Goal: Information Seeking & Learning: Find specific fact

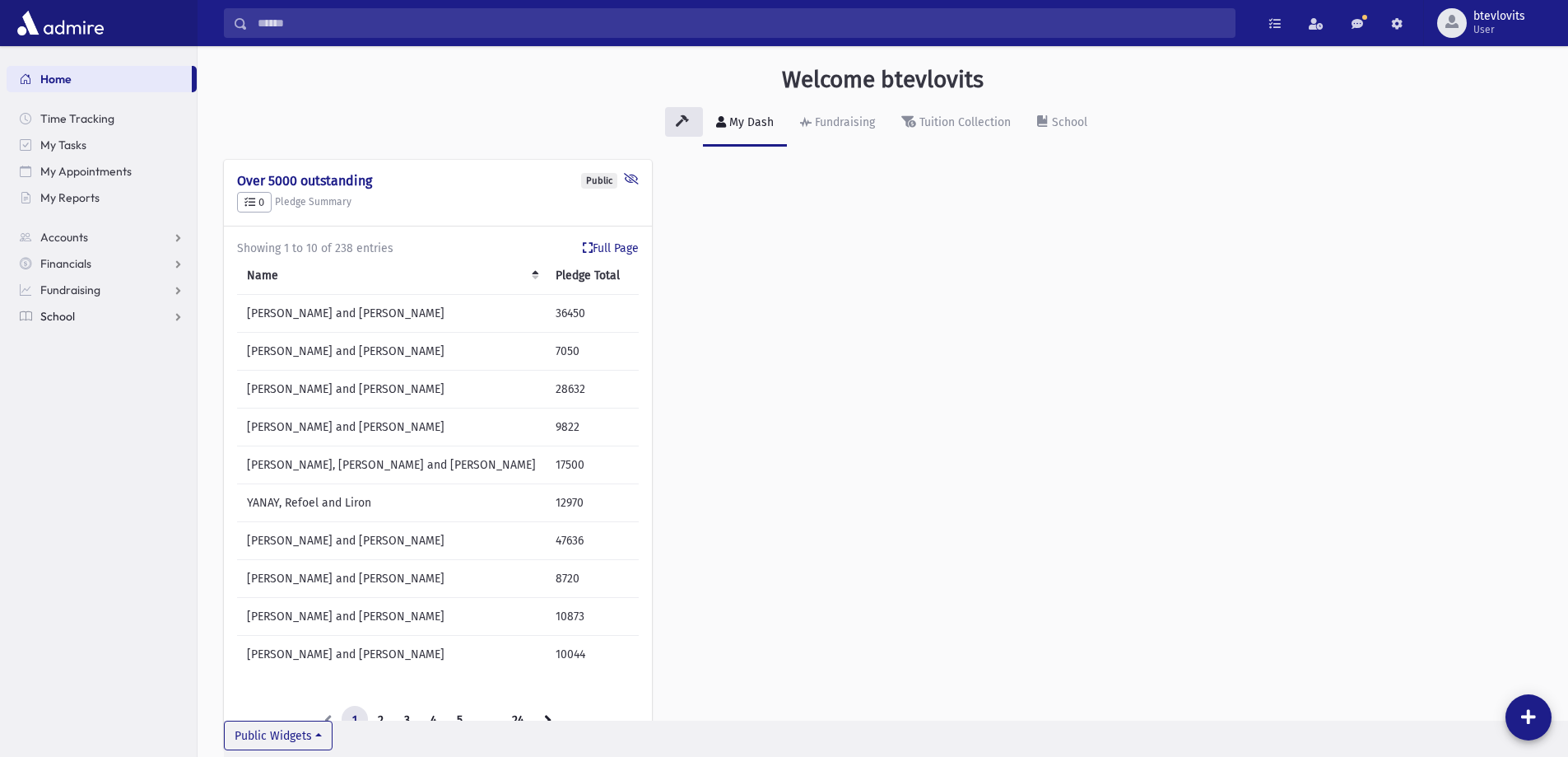
click at [60, 323] on span "School" at bounding box center [57, 316] width 35 height 15
click at [81, 345] on span "Students" at bounding box center [72, 343] width 46 height 15
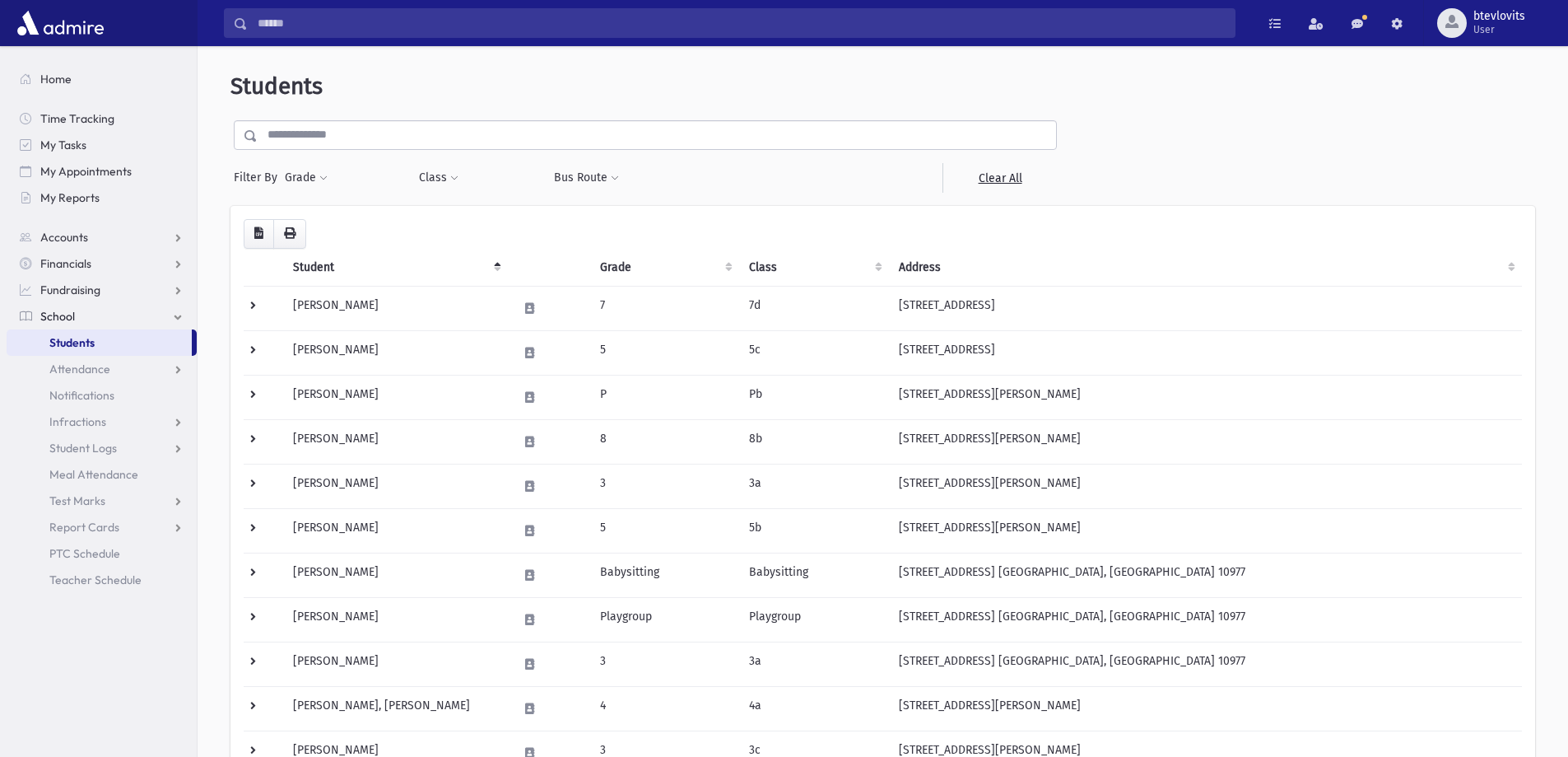
click at [394, 143] on input "text" at bounding box center [657, 135] width 799 height 30
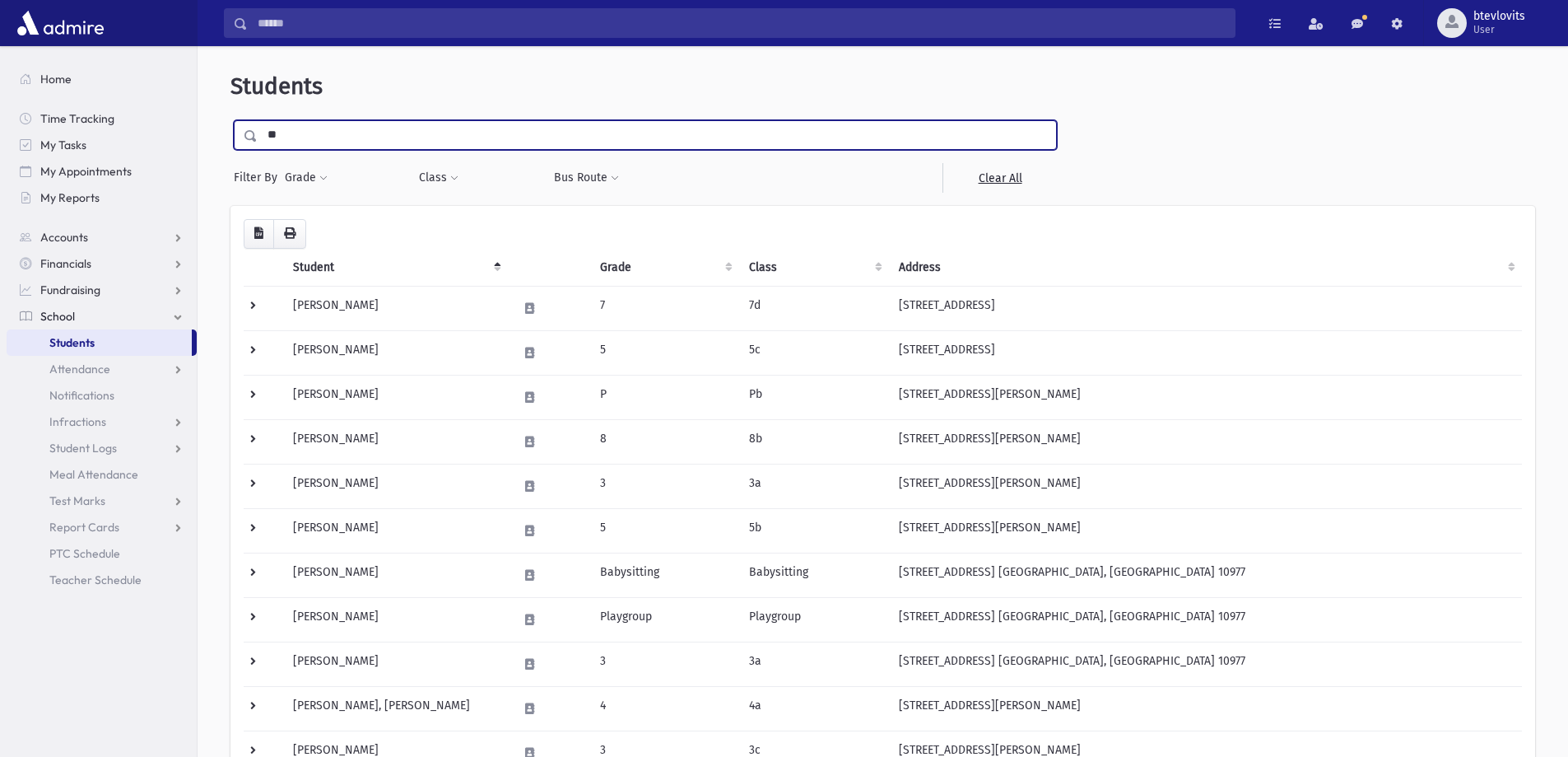
type input "*"
type input "*********"
click at [231, 120] on input "submit" at bounding box center [253, 132] width 46 height 22
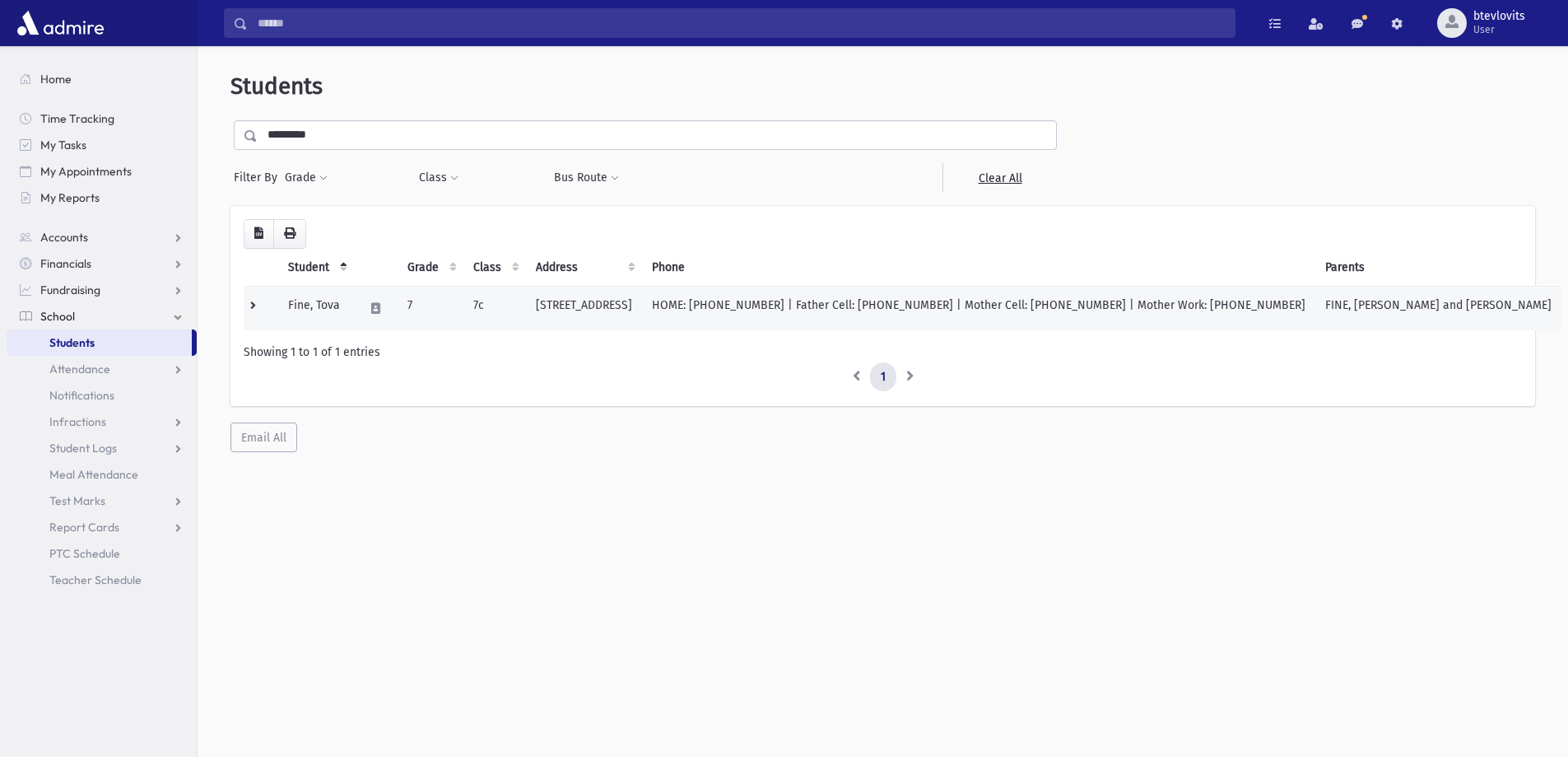
click at [618, 317] on td "630 W 238 St #1 Bronx, NY 10463" at bounding box center [584, 308] width 116 height 45
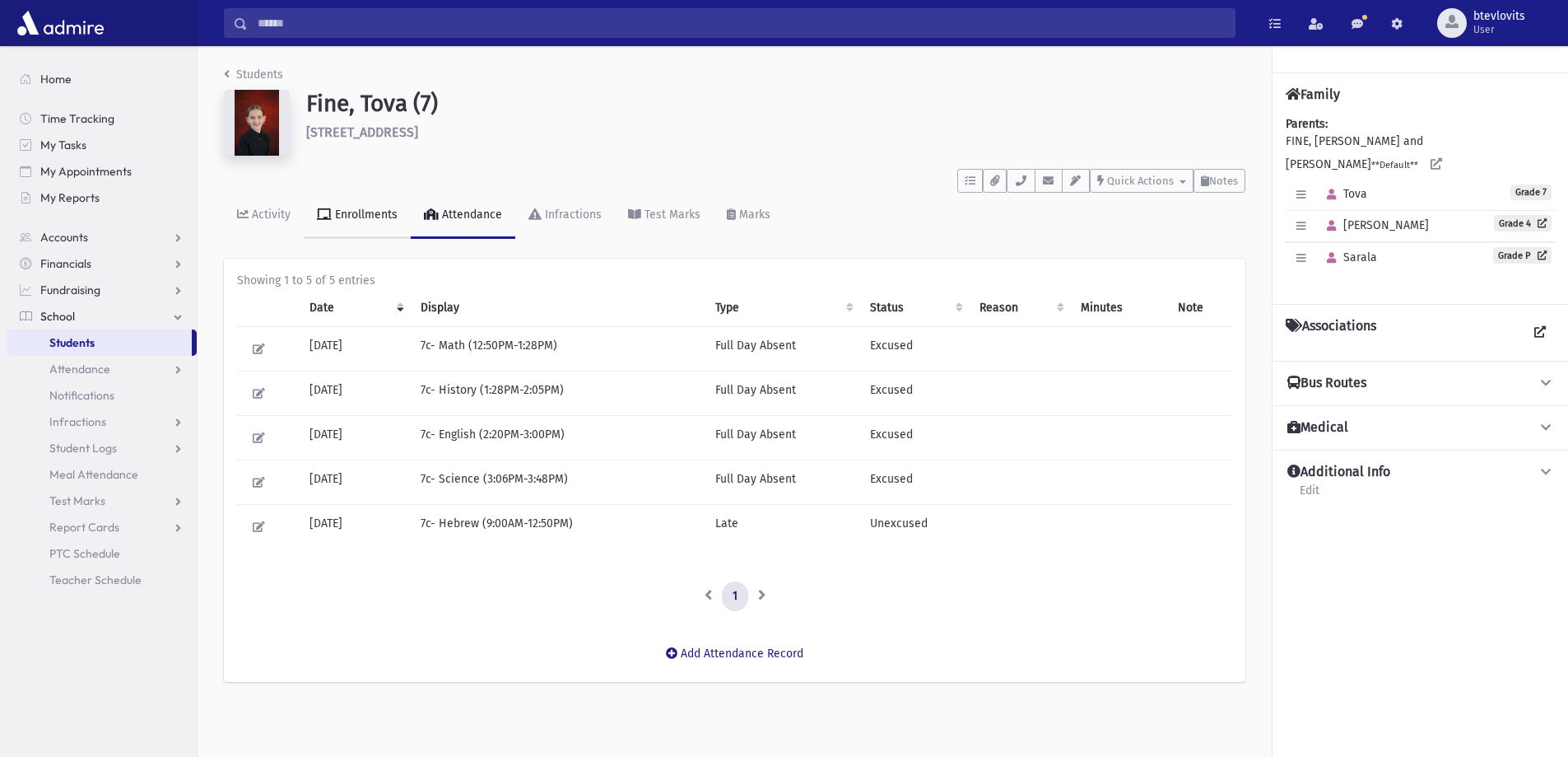
click at [365, 228] on link "Enrollments" at bounding box center [357, 215] width 107 height 46
